Goal: Task Accomplishment & Management: Manage account settings

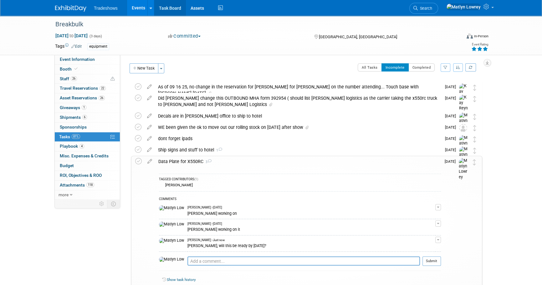
click at [168, 9] on link "Task Board" at bounding box center [170, 8] width 32 height 16
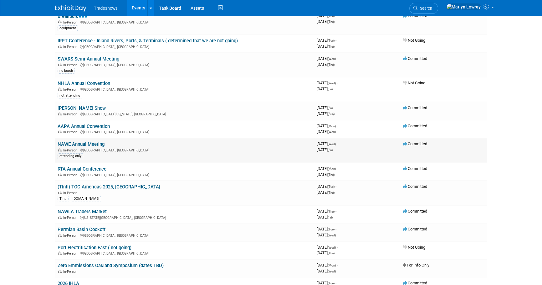
scroll to position [142, 0]
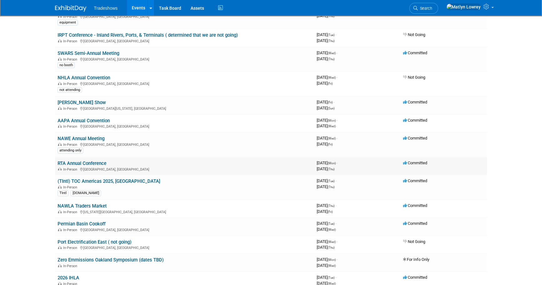
click at [85, 158] on td "RTA Annual Conference In-Person San Antonio, TX" at bounding box center [184, 166] width 259 height 18
click at [85, 160] on link "RTA Annual Conference" at bounding box center [82, 163] width 49 height 6
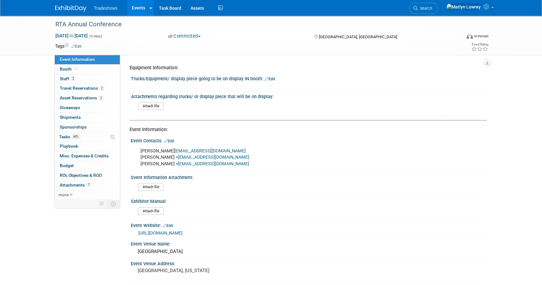
click at [200, 110] on div "Attach file" at bounding box center [310, 107] width 344 height 10
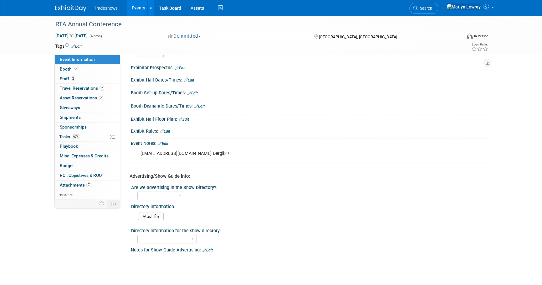
scroll to position [300, 0]
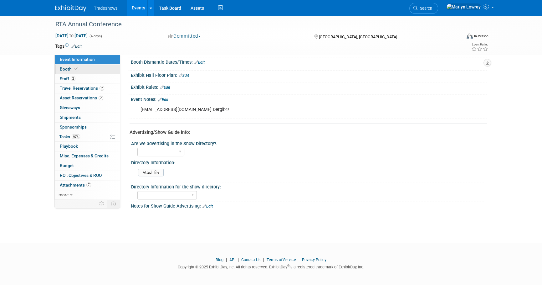
click at [78, 71] on link "Booth" at bounding box center [87, 68] width 65 height 9
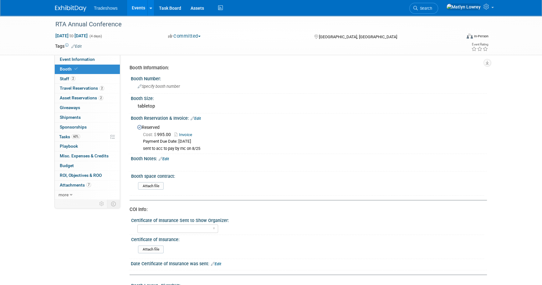
click at [191, 134] on link "Invoice" at bounding box center [184, 134] width 21 height 5
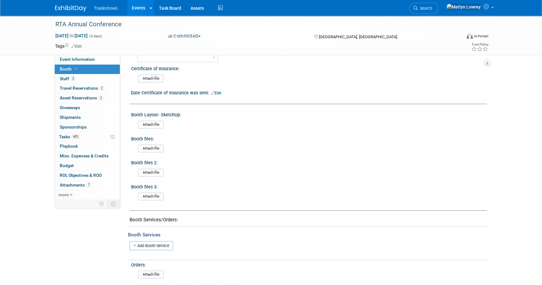
scroll to position [285, 0]
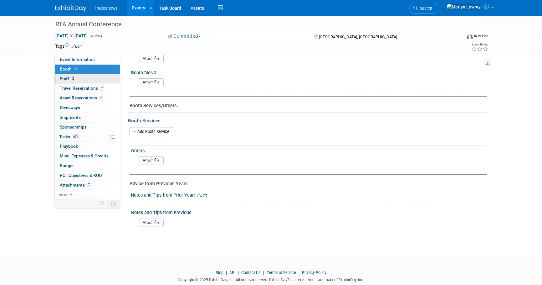
click at [68, 79] on span "Staff 2" at bounding box center [68, 78] width 16 height 5
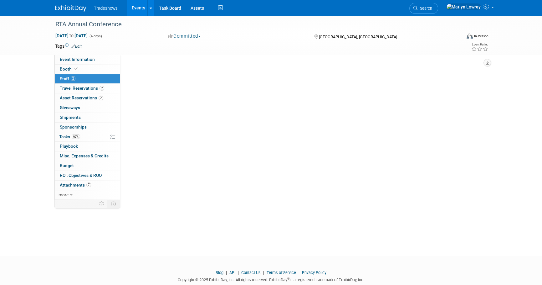
scroll to position [0, 0]
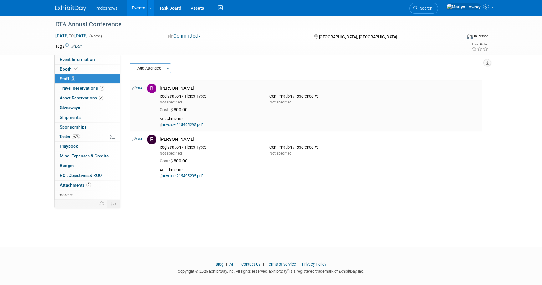
click at [187, 126] on link "invoice-215495295.pdf" at bounding box center [181, 124] width 43 height 5
click at [169, 4] on link "Task Board" at bounding box center [170, 8] width 32 height 16
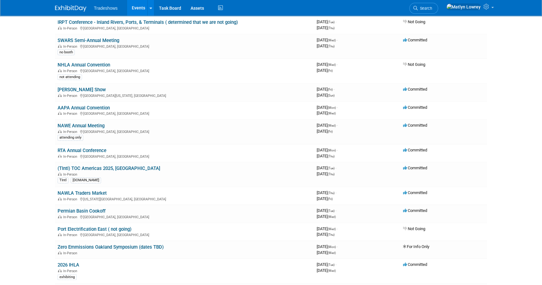
scroll to position [142, 0]
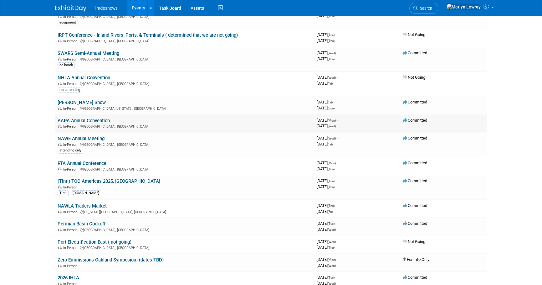
click at [98, 121] on link "AAPA Annual Convention" at bounding box center [84, 121] width 52 height 6
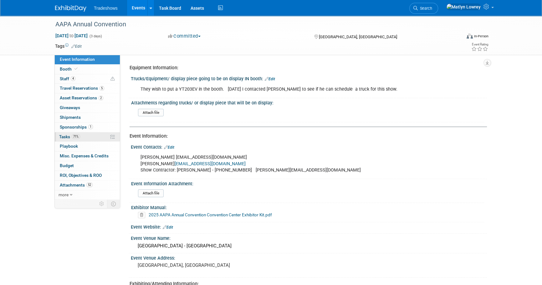
click at [85, 140] on link "71% Tasks 71%" at bounding box center [87, 136] width 65 height 9
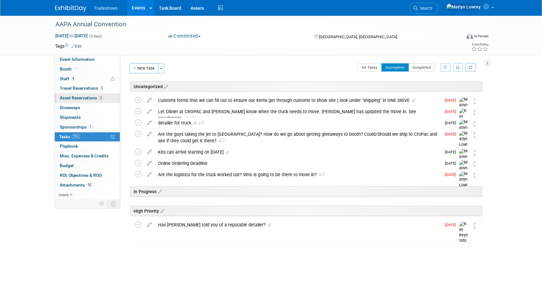
click at [95, 95] on span "Asset Reservations 2" at bounding box center [82, 97] width 44 height 5
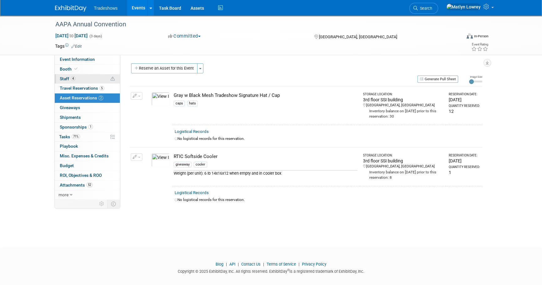
click at [96, 80] on link "4 Staff 4" at bounding box center [87, 78] width 65 height 9
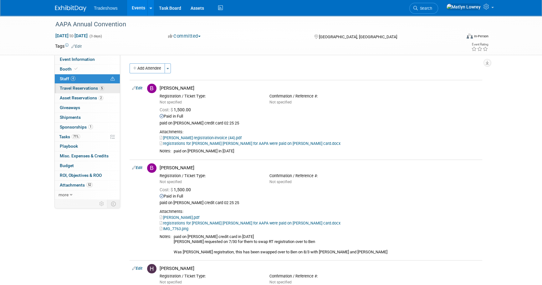
click at [69, 88] on span "Travel Reservations 5" at bounding box center [82, 87] width 44 height 5
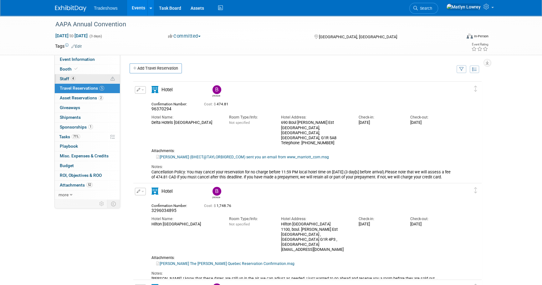
click at [73, 81] on link "4 Staff 4" at bounding box center [87, 78] width 65 height 9
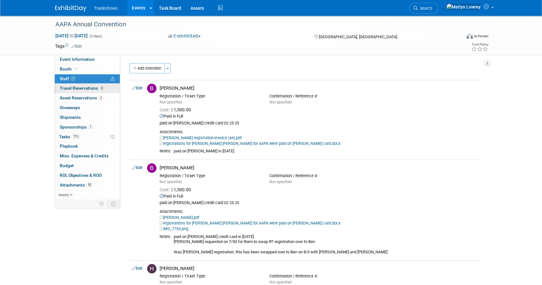
click at [95, 89] on span "Travel Reservations 5" at bounding box center [82, 87] width 44 height 5
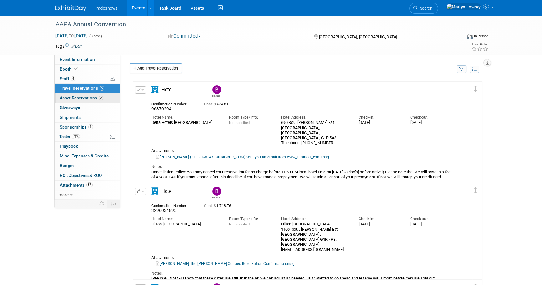
click at [74, 100] on span "Asset Reservations 2" at bounding box center [82, 97] width 44 height 5
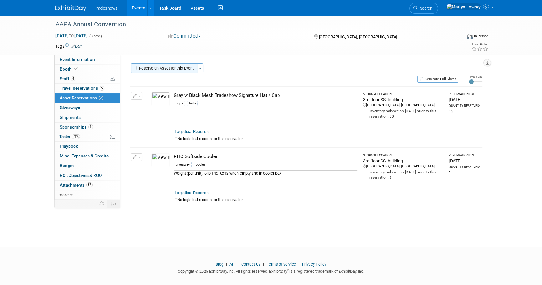
click at [164, 69] on button "Reserve an Asset for this Event" at bounding box center [164, 68] width 66 height 10
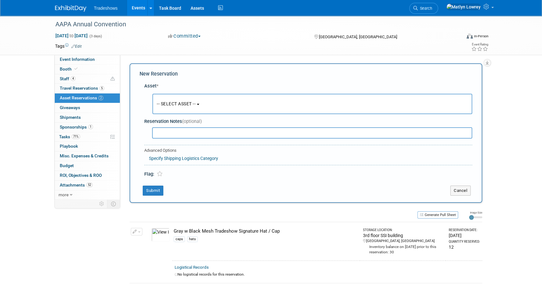
scroll to position [6, 0]
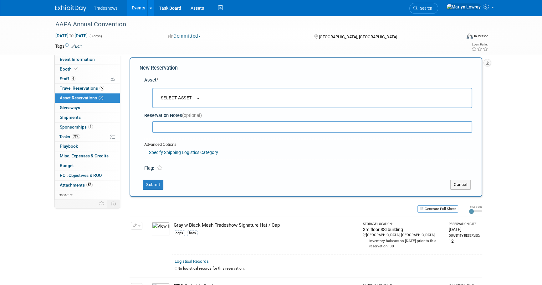
click at [191, 95] on span "-- SELECT ASSET --" at bounding box center [176, 97] width 39 height 5
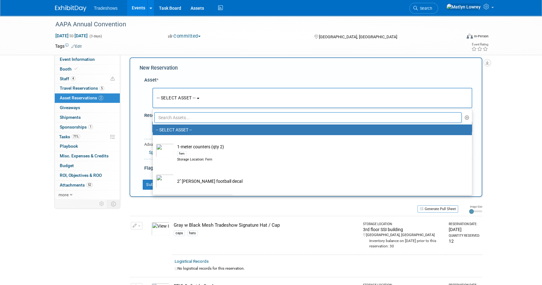
click at [189, 116] on input "text" at bounding box center [307, 117] width 307 height 11
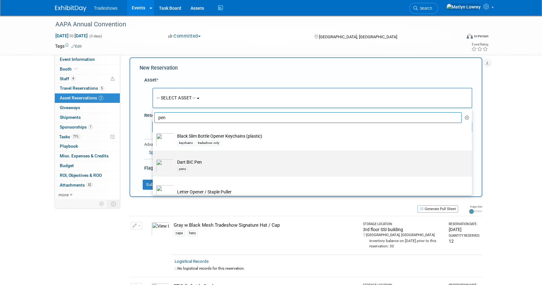
type input "pen"
click at [179, 165] on td "Dart BIC Pen pens" at bounding box center [316, 166] width 285 height 14
click at [154, 158] on input "Dart BIC Pen pens" at bounding box center [152, 156] width 4 height 4
select select "10717741"
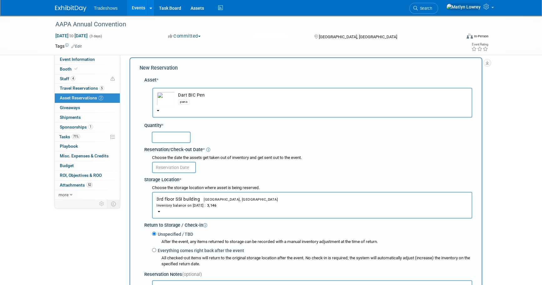
click at [172, 140] on input "text" at bounding box center [171, 136] width 39 height 11
type input "100"
click at [170, 162] on input "text" at bounding box center [174, 167] width 44 height 11
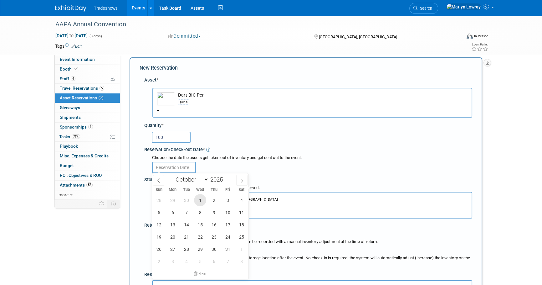
click at [205, 197] on span "1" at bounding box center [200, 200] width 12 height 12
type input "Oct 1, 2025"
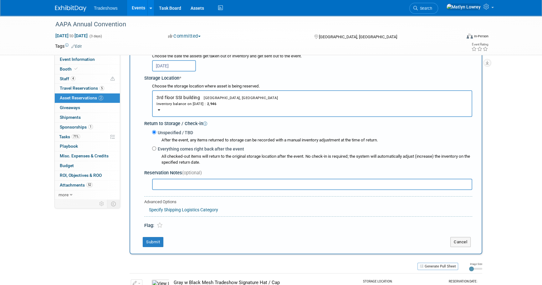
scroll to position [120, 0]
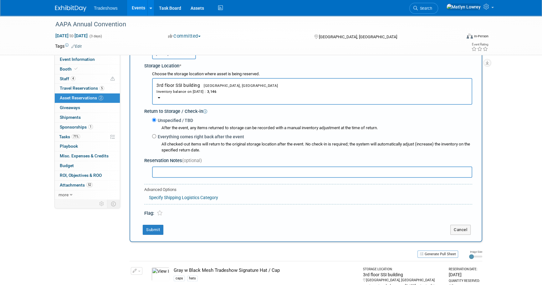
click at [164, 229] on td "Submit" at bounding box center [290, 229] width 301 height 10
click at [159, 228] on button "Submit" at bounding box center [153, 229] width 21 height 10
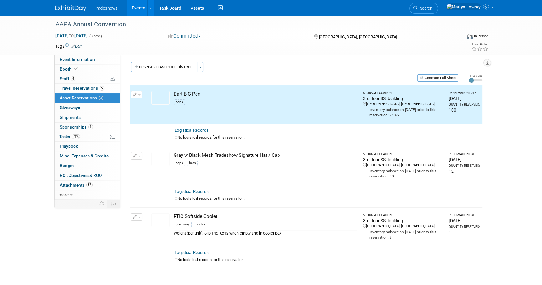
scroll to position [0, 0]
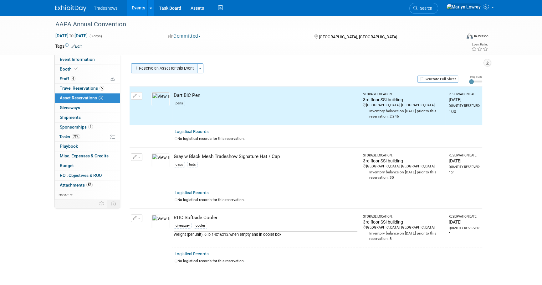
click at [163, 70] on button "Reserve an Asset for this Event" at bounding box center [164, 68] width 66 height 10
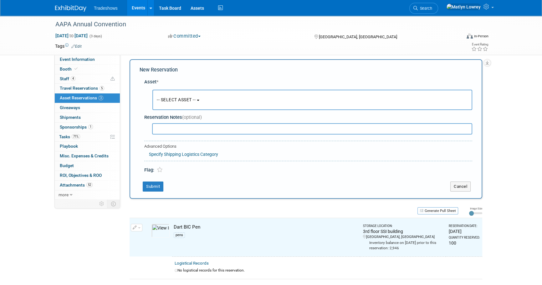
scroll to position [6, 0]
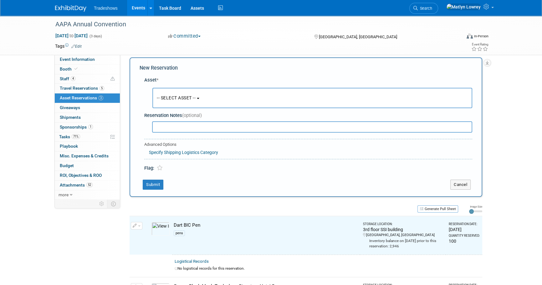
click at [177, 96] on span "-- SELECT ASSET --" at bounding box center [176, 97] width 39 height 5
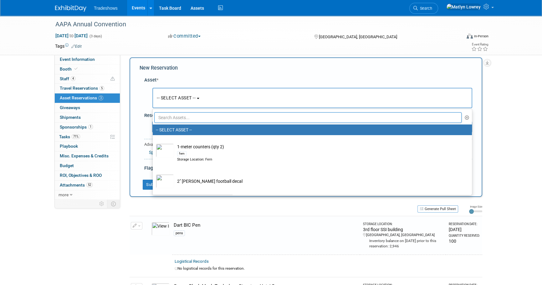
click at [178, 118] on input "text" at bounding box center [307, 117] width 307 height 11
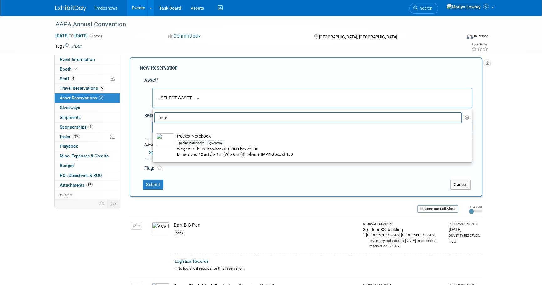
type input "note"
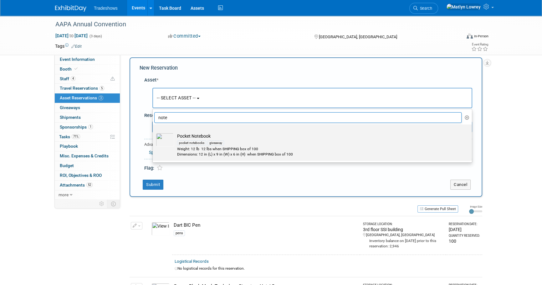
click at [191, 150] on div "Weight: 12 lb 12 lbs when SHIPPING box of 100" at bounding box center [318, 148] width 282 height 5
click at [154, 132] on input "Pocket Notebook pocket notebooks giveaway Weight: 12 lb 12 lbs when SHIPPING bo…" at bounding box center [152, 130] width 4 height 4
select select "10722753"
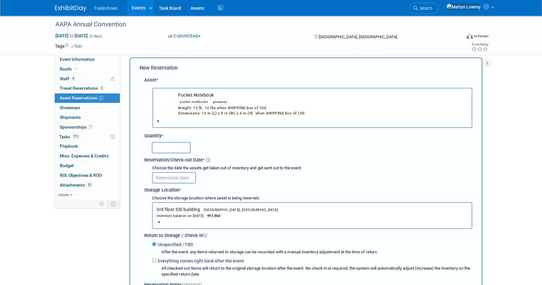
click at [167, 146] on input "text" at bounding box center [171, 147] width 39 height 11
type input "100"
click at [177, 182] on body "Tradeshows Events Add Event Bulk Upload Events Shareable Event Boards Recently …" at bounding box center [271, 136] width 542 height 285
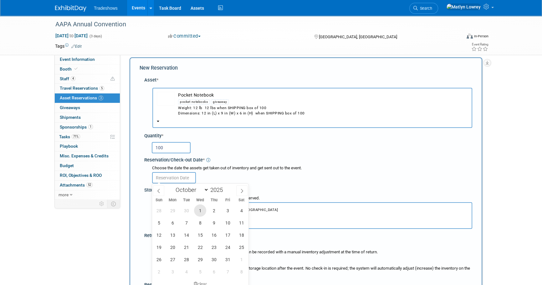
click at [201, 207] on span "1" at bounding box center [200, 210] width 12 height 12
type input "[DATE]"
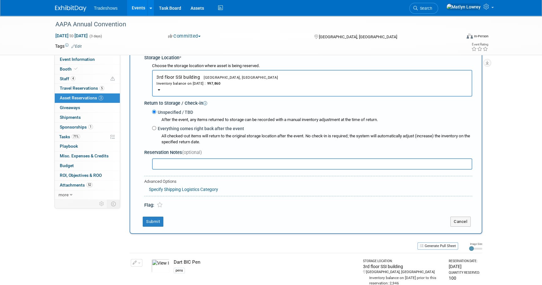
scroll to position [148, 0]
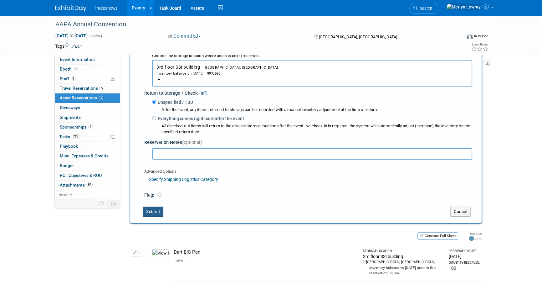
click at [147, 208] on button "Submit" at bounding box center [153, 211] width 21 height 10
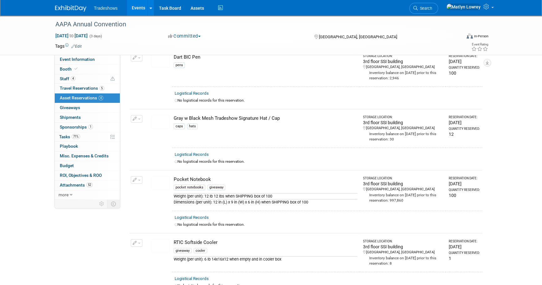
scroll to position [0, 0]
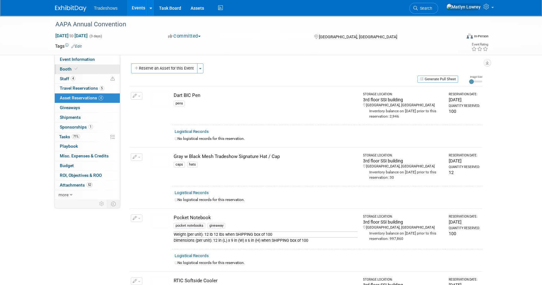
click at [99, 68] on link "Booth" at bounding box center [87, 68] width 65 height 9
select select "Certificate of insurance sent"
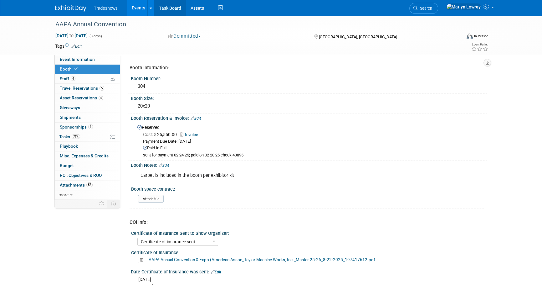
click at [169, 5] on link "Task Board" at bounding box center [170, 8] width 32 height 16
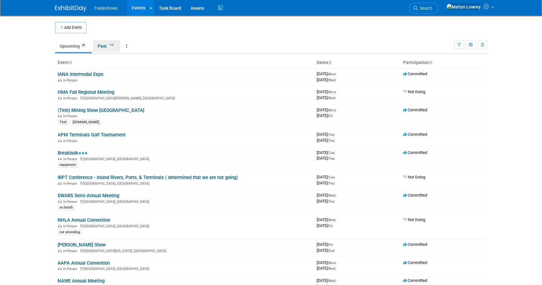
click at [97, 49] on link "Past 115" at bounding box center [106, 46] width 27 height 12
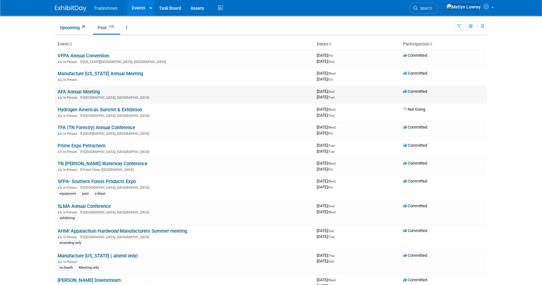
scroll to position [28, 0]
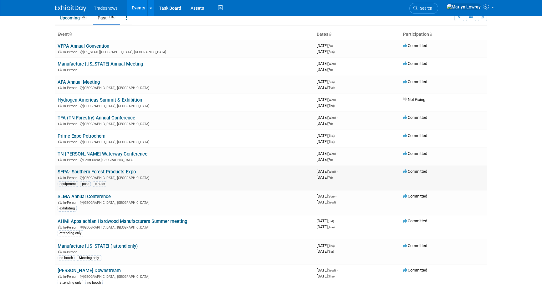
click at [84, 169] on link "SFPA- Southern Forest Products Expo" at bounding box center [97, 172] width 78 height 6
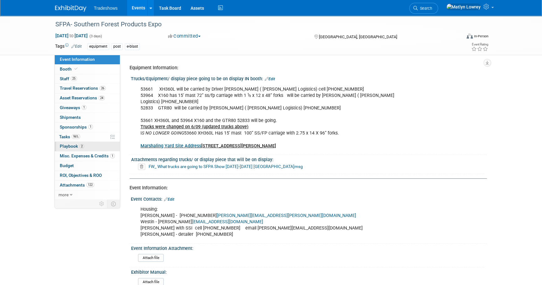
click at [76, 143] on link "2 Playbook 2" at bounding box center [87, 145] width 65 height 9
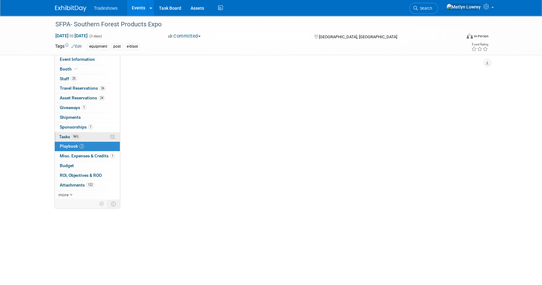
click at [76, 138] on span "96%" at bounding box center [76, 136] width 8 height 5
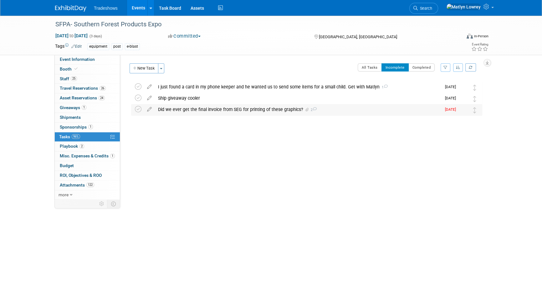
click at [185, 110] on div "Did we ever get the final invoice from SEG for printing of these graphics? 2" at bounding box center [298, 109] width 286 height 11
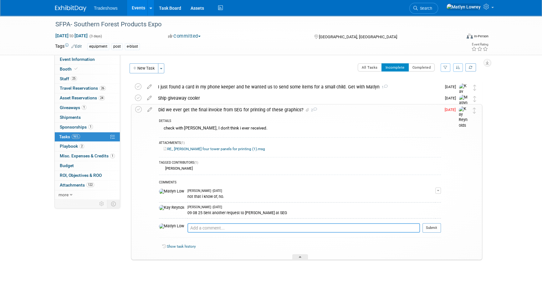
drag, startPoint x: 183, startPoint y: 225, endPoint x: 181, endPoint y: 217, distance: 8.4
click at [187, 225] on textarea at bounding box center [303, 227] width 233 height 9
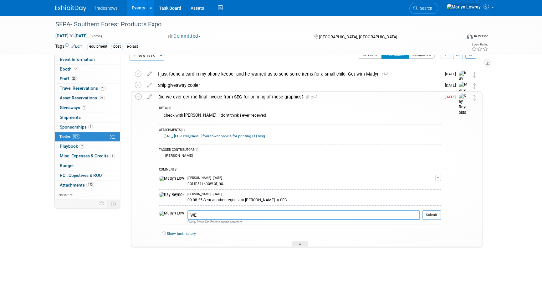
type textarea "W"
type textarea "We received invoice- Kay submitted to lindsey on 9/17"
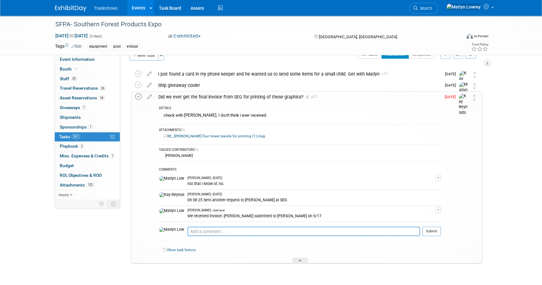
click at [136, 97] on icon at bounding box center [138, 96] width 7 height 7
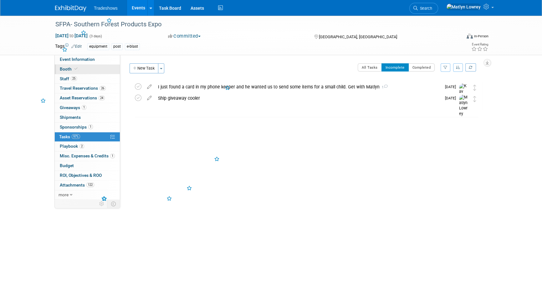
click at [87, 66] on link "Booth" at bounding box center [87, 68] width 65 height 9
select select "Certificate of insurance not needed"
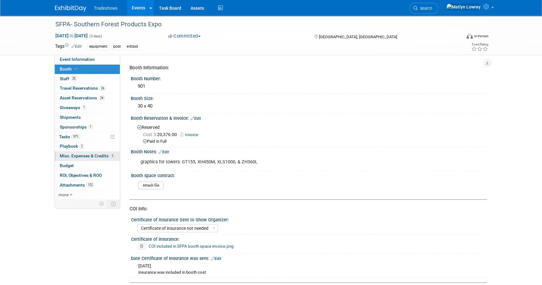
click at [69, 154] on span "Misc. Expenses & Credits 1" at bounding box center [87, 155] width 55 height 5
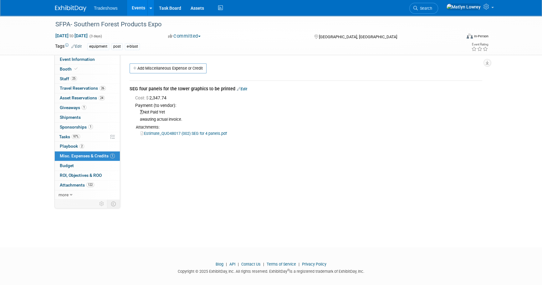
click at [241, 87] on link "Edit" at bounding box center [242, 89] width 10 height 4
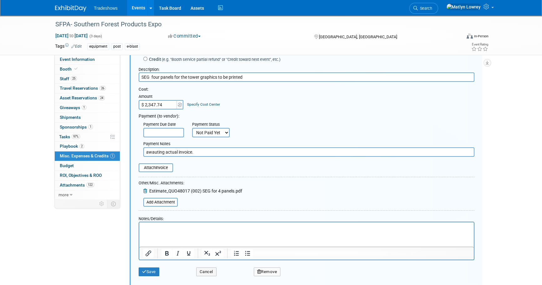
scroll to position [38, 0]
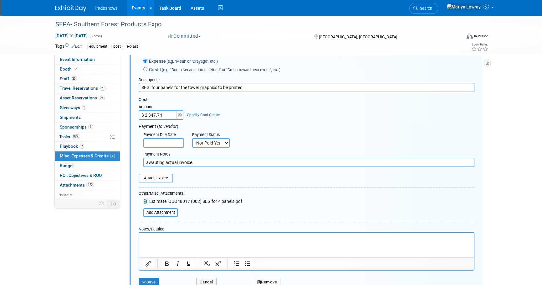
drag, startPoint x: 242, startPoint y: 88, endPoint x: 231, endPoint y: 90, distance: 11.0
click at [231, 90] on input "SEG four panels for the tower graphics to be printed" at bounding box center [307, 87] width 336 height 9
click at [227, 100] on div "Cost:" at bounding box center [307, 100] width 336 height 6
drag, startPoint x: 164, startPoint y: 113, endPoint x: 154, endPoint y: 111, distance: 10.6
click at [164, 113] on input "$ 2,347.74" at bounding box center [158, 114] width 39 height 9
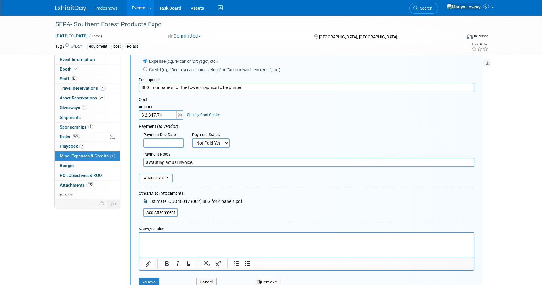
click at [173, 100] on div "Cost:" at bounding box center [307, 100] width 336 height 6
click at [153, 114] on input "$ 2,347.74" at bounding box center [158, 114] width 39 height 9
click at [154, 114] on input "$ 2,347.74" at bounding box center [158, 114] width 39 height 9
type input "$ 2,576.66"
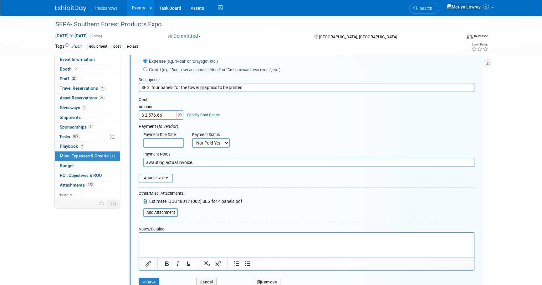
click at [204, 140] on select "Not Paid Yet Partially Paid Paid in Full" at bounding box center [211, 142] width 38 height 9
select select "2"
click at [192, 138] on select "Not Paid Yet Partially Paid Paid in Full" at bounding box center [211, 142] width 38 height 9
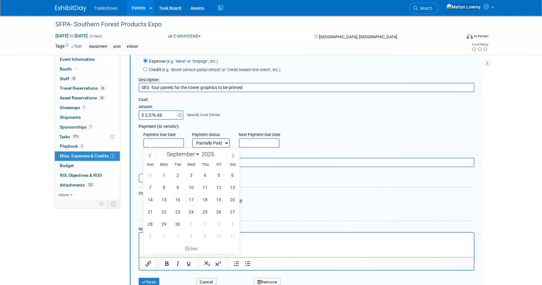
click at [169, 143] on input "text" at bounding box center [163, 142] width 41 height 9
click at [282, 137] on div "Next Payment Due Date" at bounding box center [261, 135] width 45 height 6
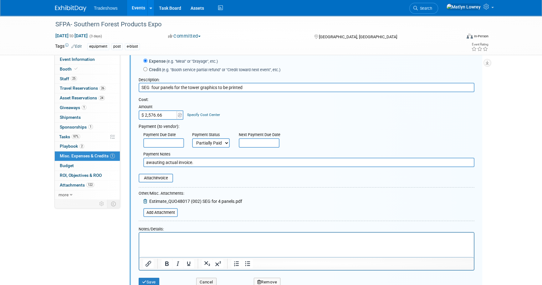
click at [194, 163] on input "awauting actual invoice." at bounding box center [308, 161] width 331 height 9
click at [194, 162] on input "awauting actual invoice." at bounding box center [308, 161] width 331 height 9
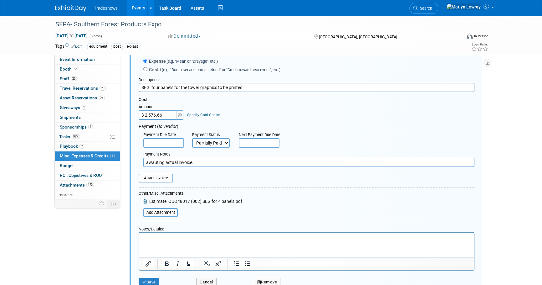
click at [194, 162] on input "awauting actual invoice." at bounding box center [308, 161] width 331 height 9
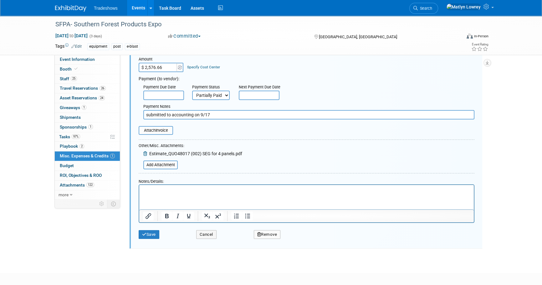
scroll to position [114, 0]
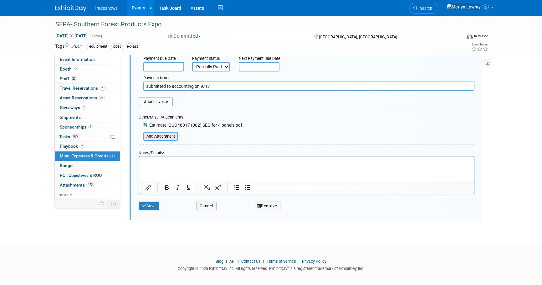
type input "submitted to accounting on 9/17"
click at [171, 137] on input "file" at bounding box center [140, 136] width 74 height 8
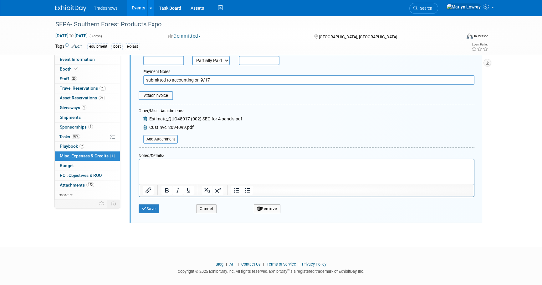
scroll to position [126, 0]
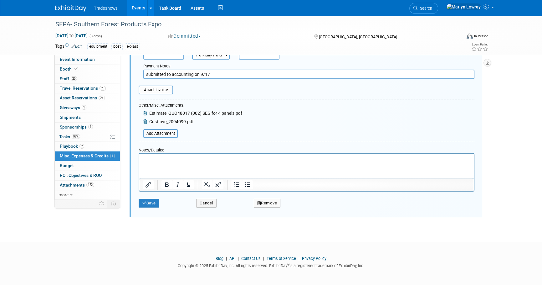
click at [149, 162] on html at bounding box center [306, 157] width 335 height 9
click at [142, 201] on icon "submit" at bounding box center [144, 203] width 4 height 4
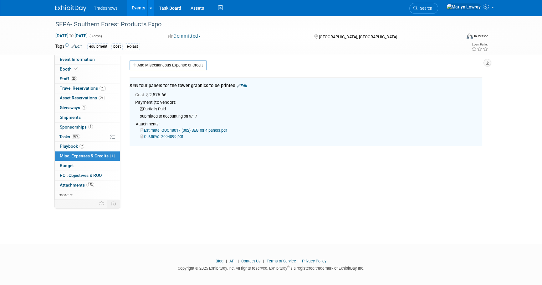
scroll to position [0, 0]
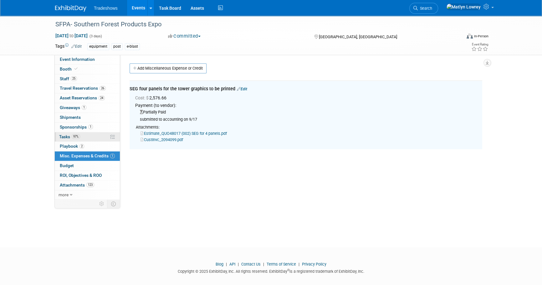
click at [77, 137] on span "97%" at bounding box center [76, 136] width 8 height 5
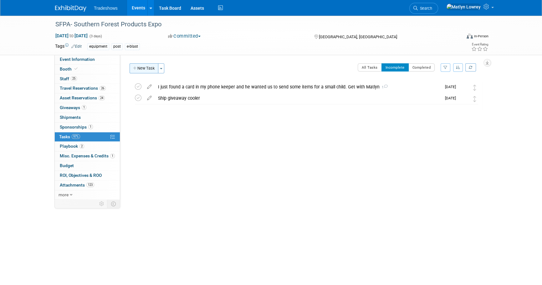
click at [140, 69] on button "New Task" at bounding box center [144, 68] width 29 height 10
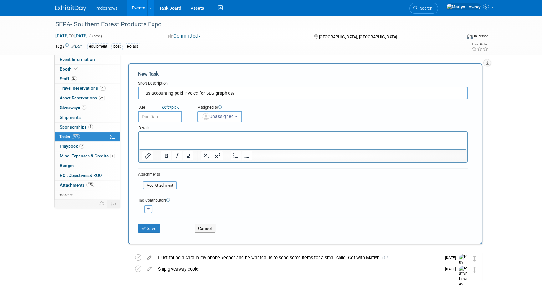
type input "Has accounting paid invoice for SEG graphics?"
click at [162, 116] on input "text" at bounding box center [160, 116] width 44 height 11
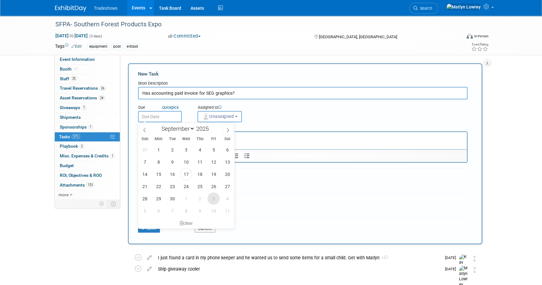
click at [216, 203] on span "3" at bounding box center [214, 198] width 12 height 12
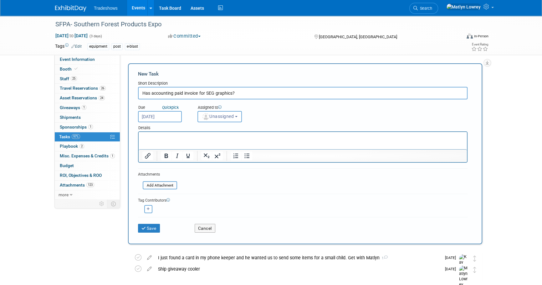
click at [165, 116] on input "Oct 3, 2025" at bounding box center [160, 116] width 44 height 11
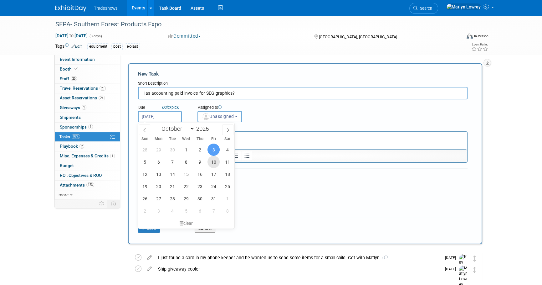
drag, startPoint x: 215, startPoint y: 166, endPoint x: 213, endPoint y: 163, distance: 3.7
click at [215, 166] on span "10" at bounding box center [214, 162] width 12 height 12
type input "Oct 10, 2025"
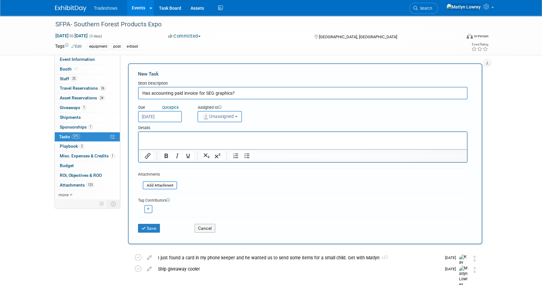
click at [218, 119] on button "Unassigned" at bounding box center [220, 116] width 44 height 11
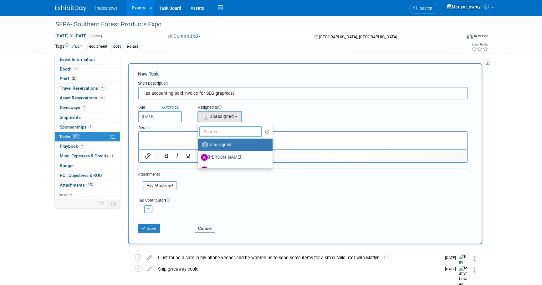
click at [216, 129] on input "text" at bounding box center [230, 131] width 63 height 11
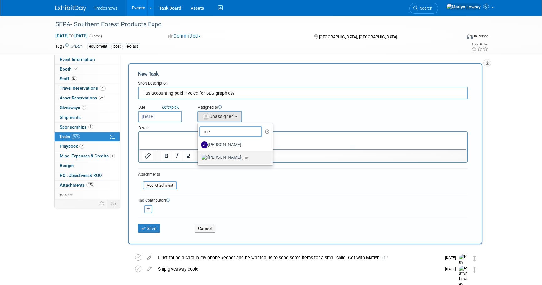
type input "me"
click at [210, 156] on label "Matlyn Lowrey (me)" at bounding box center [233, 157] width 65 height 10
click at [199, 156] on input "Matlyn Lowrey (me)" at bounding box center [197, 156] width 4 height 4
select select "53a61db3-ae1f-4f8e-85ed-74f10af30436"
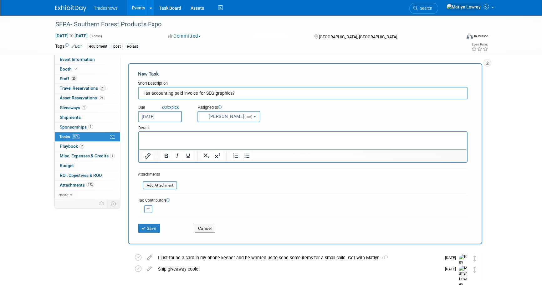
click at [145, 208] on button "button" at bounding box center [148, 209] width 8 height 8
select select
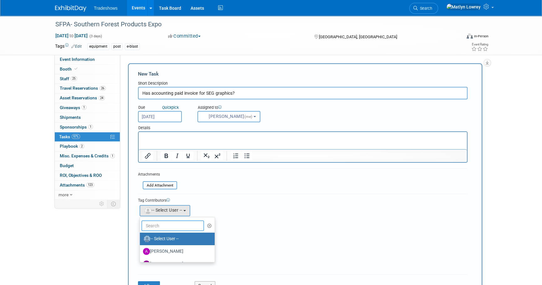
click at [157, 224] on input "text" at bounding box center [172, 225] width 63 height 11
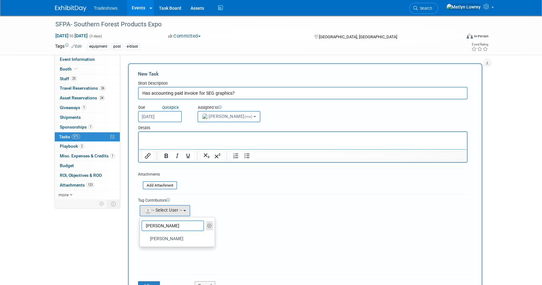
type input "kay"
click at [206, 224] on button "button" at bounding box center [209, 225] width 7 height 9
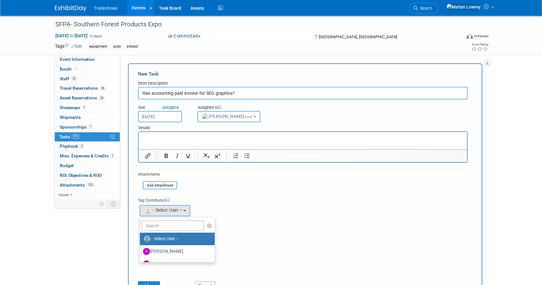
drag, startPoint x: 208, startPoint y: 222, endPoint x: 207, endPoint y: 213, distance: 9.6
click at [208, 223] on icon "button" at bounding box center [209, 225] width 5 height 4
click at [202, 184] on form "New Task Short Description Has accounting paid invoice for SEG graphics? Due Qu…" at bounding box center [305, 181] width 334 height 223
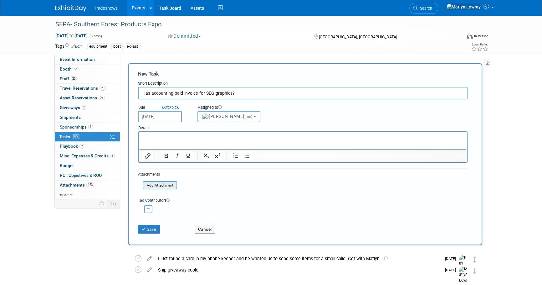
click at [170, 188] on div "Add Attachment" at bounding box center [160, 185] width 34 height 8
click at [162, 189] on div "Attachments Add Attachment" at bounding box center [157, 180] width 39 height 19
click at [165, 185] on input "file" at bounding box center [139, 185] width 74 height 7
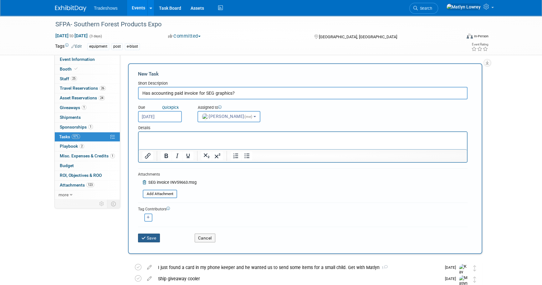
click at [154, 239] on button "Save" at bounding box center [149, 237] width 22 height 9
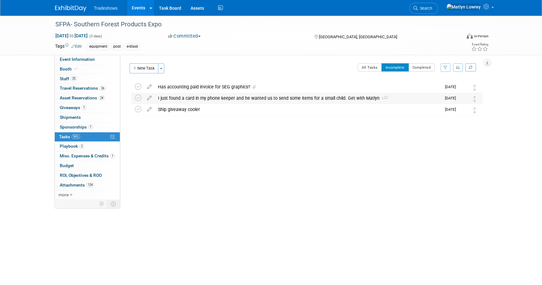
click at [182, 102] on div "I just found a card in my phone keeper and he wanted us to send some items for …" at bounding box center [298, 98] width 286 height 11
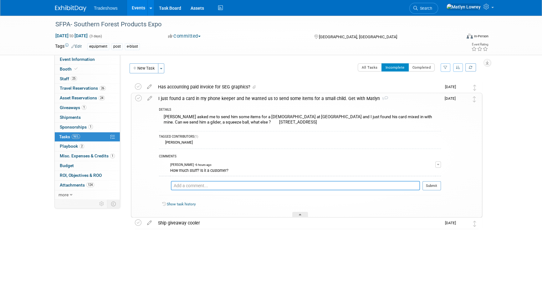
click at [237, 187] on textarea at bounding box center [295, 185] width 249 height 9
paste textarea "He is not a customer. He has been on the SFPA Advisory board for years. Just a …"
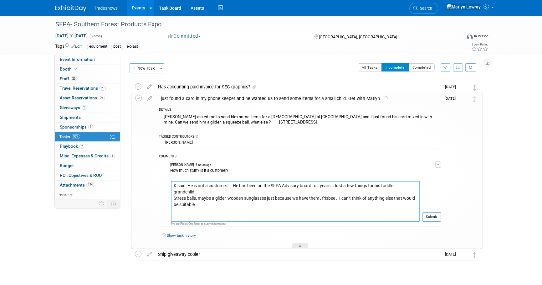
type textarea "K said: He is not a customer. He has been on the SFPA Advisory board for years.…"
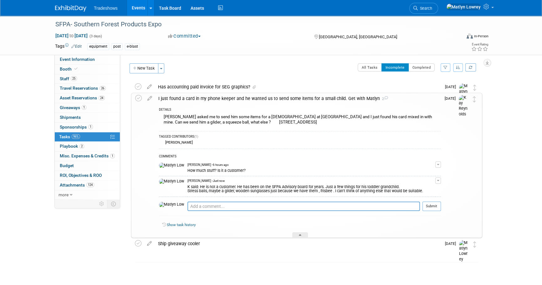
click at [142, 7] on link "Events" at bounding box center [138, 8] width 23 height 16
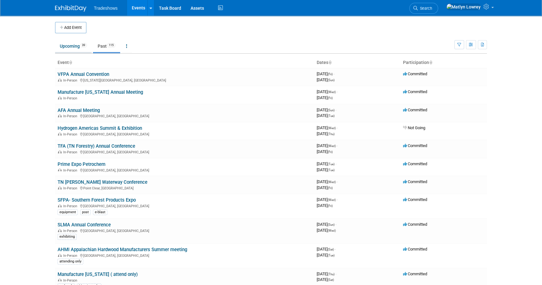
click at [64, 48] on link "Upcoming 39" at bounding box center [73, 46] width 37 height 12
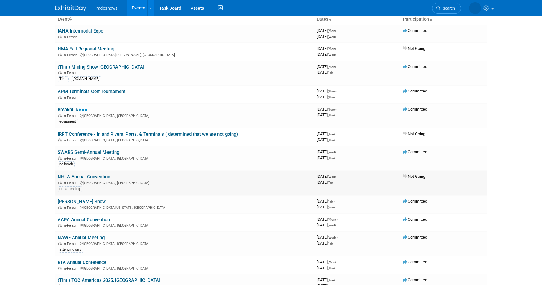
scroll to position [57, 0]
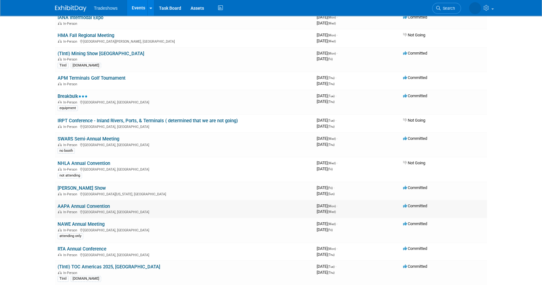
click at [89, 203] on link "AAPA Annual Convention" at bounding box center [84, 206] width 52 height 6
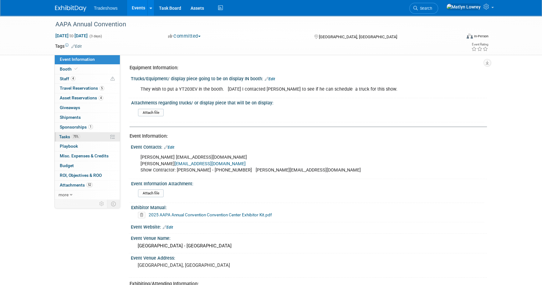
click at [66, 139] on link "75% Tasks 75%" at bounding box center [87, 136] width 65 height 9
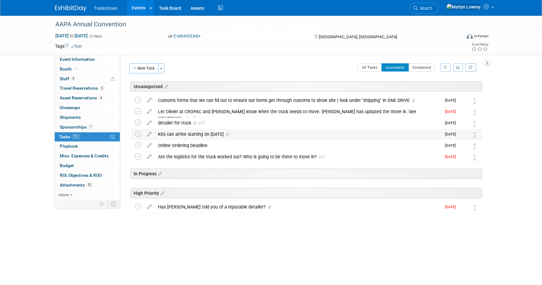
click at [175, 136] on div "Kits can arrive starting on [DATE]" at bounding box center [298, 134] width 286 height 11
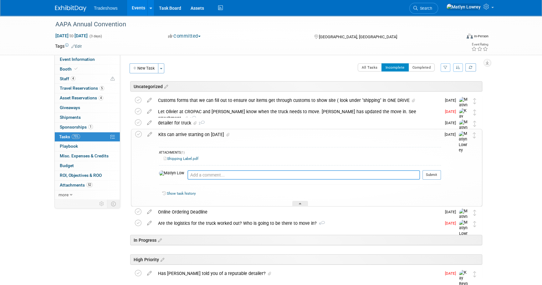
click at [187, 174] on textarea at bounding box center [303, 174] width 233 height 9
type textarea "100 quantity of each - [PERSON_NAME] said 2 doz hats"
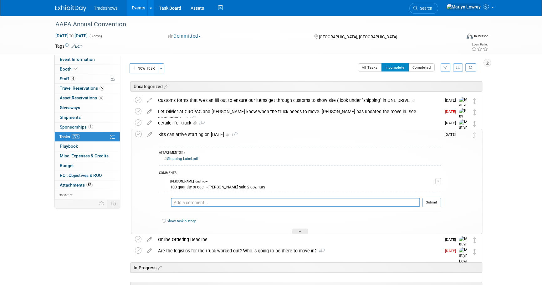
click at [172, 138] on div "Kits can arrive starting on [DATE] 1" at bounding box center [298, 134] width 286 height 11
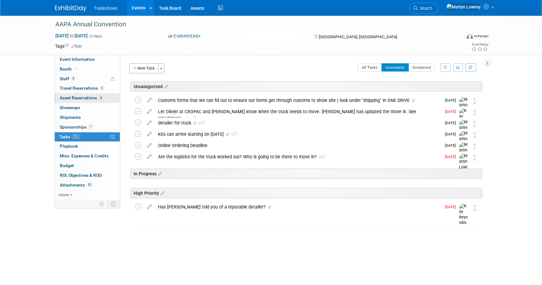
click at [83, 94] on link "4 Asset Reservations 4" at bounding box center [87, 97] width 65 height 9
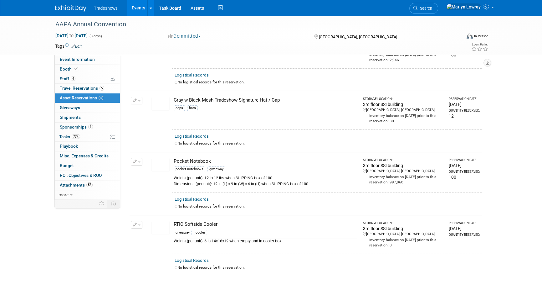
scroll to position [57, 0]
click at [136, 96] on button "button" at bounding box center [137, 100] width 12 height 8
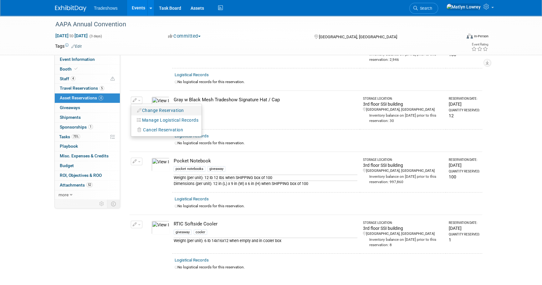
click at [147, 106] on button "Change Reservation" at bounding box center [160, 110] width 53 height 8
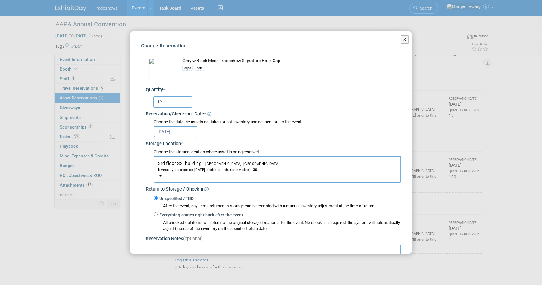
click at [170, 103] on input "12" at bounding box center [172, 101] width 39 height 11
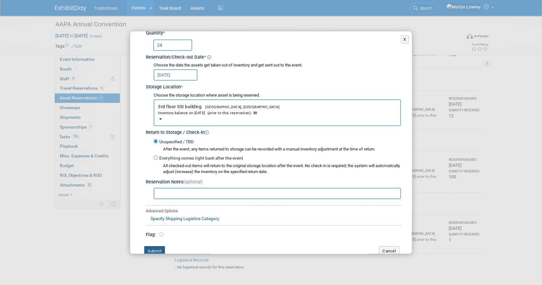
type input "24"
drag, startPoint x: 160, startPoint y: 248, endPoint x: 162, endPoint y: 244, distance: 4.5
click at [160, 247] on button "Submit" at bounding box center [154, 251] width 21 height 10
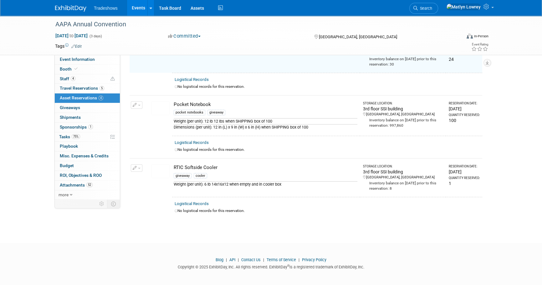
scroll to position [0, 0]
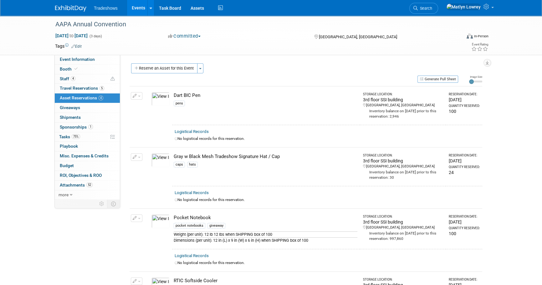
click at [160, 65] on button "Reserve an Asset for this Event" at bounding box center [164, 68] width 66 height 10
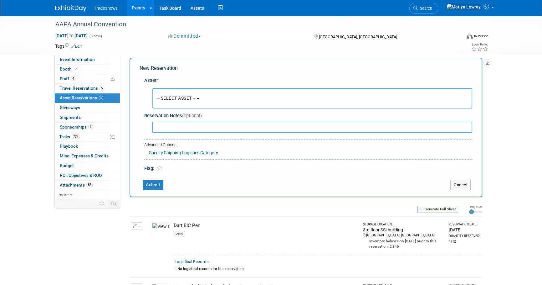
scroll to position [6, 0]
click at [167, 93] on button "-- SELECT ASSET --" at bounding box center [312, 98] width 320 height 20
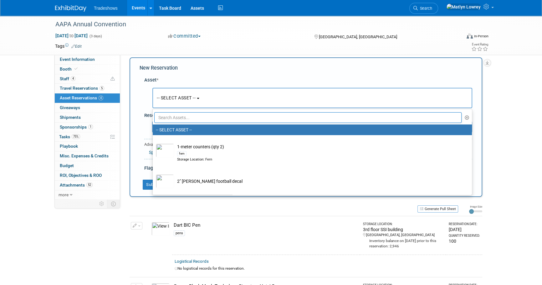
click at [177, 110] on ul "-- SELECT ASSET -- 1-meter counters (qty 2) fern Storage Location: Fern 2" [PER…" at bounding box center [312, 152] width 320 height 86
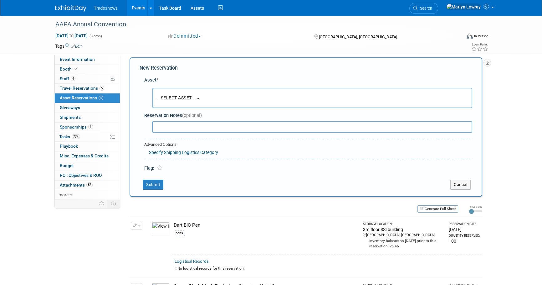
click at [175, 114] on div "Reservation Notes (optional)" at bounding box center [308, 115] width 328 height 7
click at [176, 97] on span "-- SELECT ASSET --" at bounding box center [176, 97] width 39 height 5
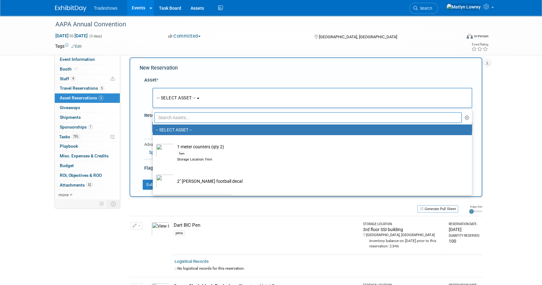
click at [177, 117] on input "text" at bounding box center [307, 117] width 307 height 11
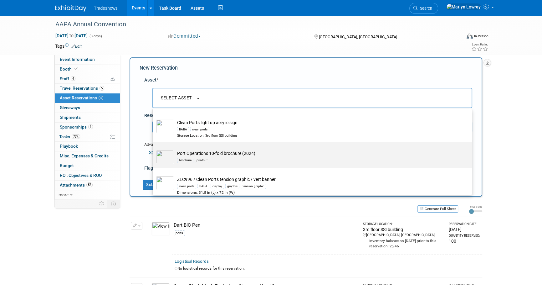
scroll to position [54, 0]
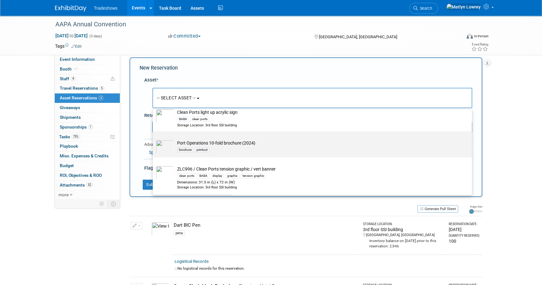
type input "port"
click at [231, 151] on div "brochure printout" at bounding box center [318, 149] width 282 height 7
click at [154, 139] on input "Port Operations 10-fold brochure (2024) brochure printout" at bounding box center [152, 137] width 4 height 4
select select "10722277"
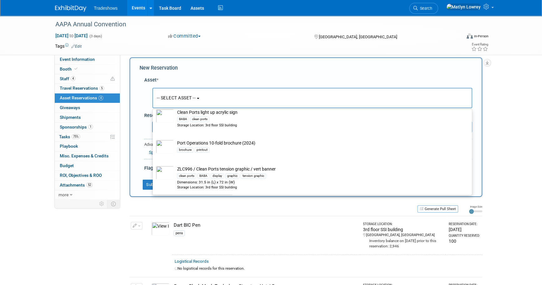
select select "9"
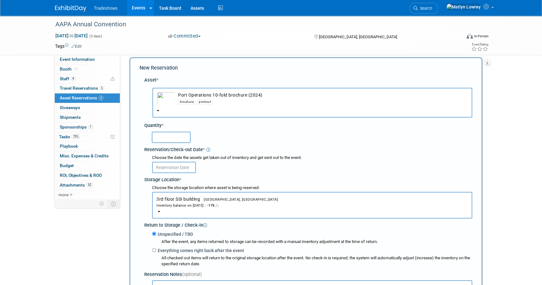
click at [172, 138] on input "text" at bounding box center [171, 136] width 39 height 11
type input "50"
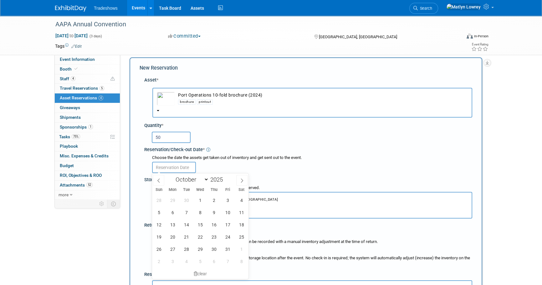
click at [169, 167] on input "text" at bounding box center [174, 167] width 44 height 11
drag, startPoint x: 196, startPoint y: 201, endPoint x: 195, endPoint y: 197, distance: 4.1
click at [196, 201] on span "1" at bounding box center [200, 200] width 12 height 12
type input "[DATE]"
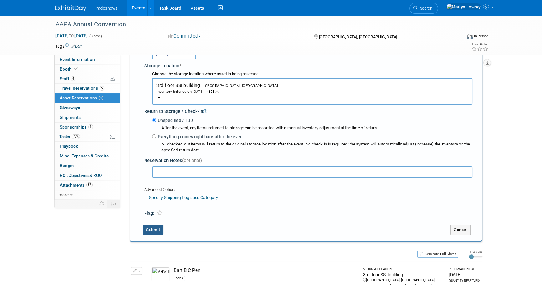
drag, startPoint x: 154, startPoint y: 226, endPoint x: 158, endPoint y: 225, distance: 4.1
click at [156, 226] on button "Submit" at bounding box center [153, 229] width 21 height 10
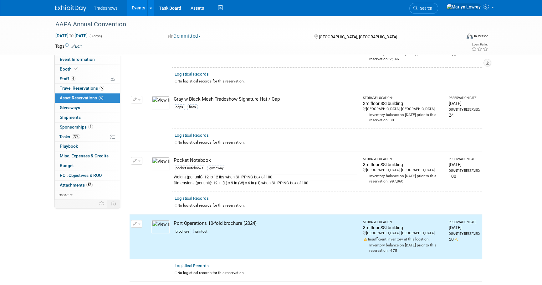
scroll to position [0, 0]
